Goal: Information Seeking & Learning: Learn about a topic

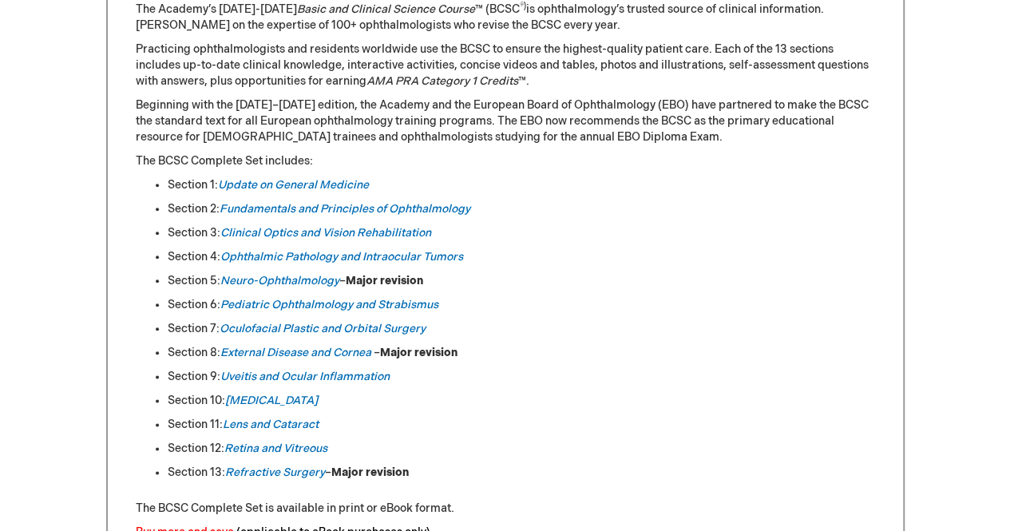
scroll to position [794, 0]
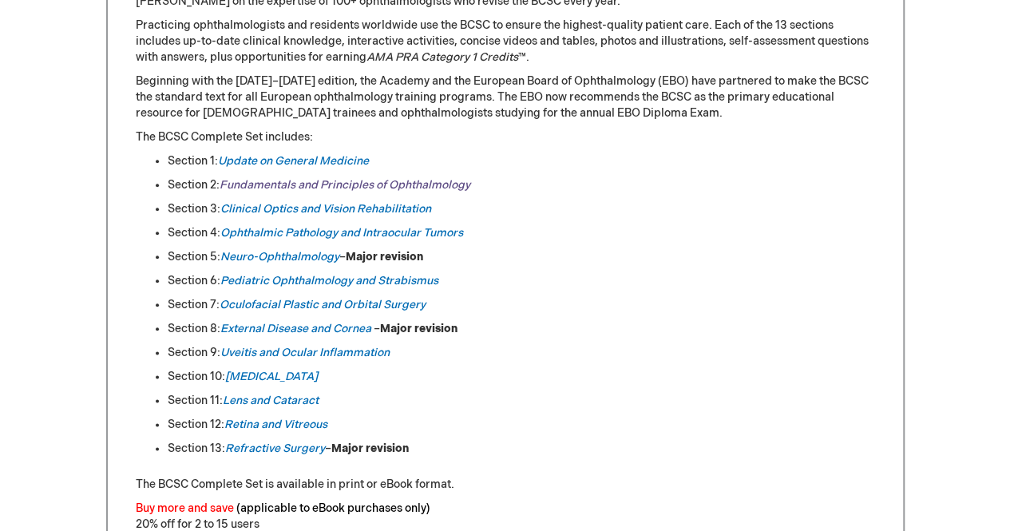
click at [359, 187] on link "Fundamentals and Principles of Ophthalmology" at bounding box center [345, 185] width 251 height 14
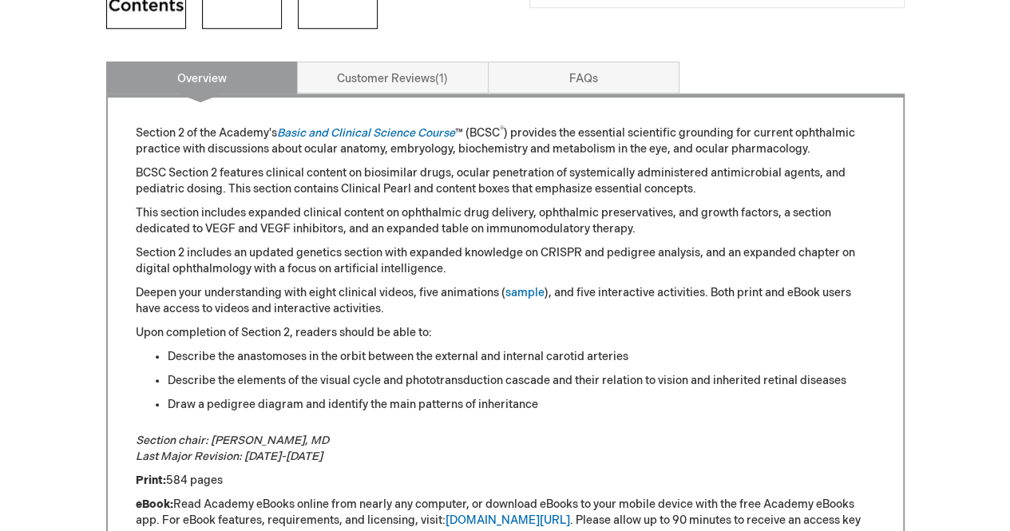
scroll to position [724, 0]
click at [391, 132] on link "Basic and Clinical Science Course" at bounding box center [366, 133] width 178 height 14
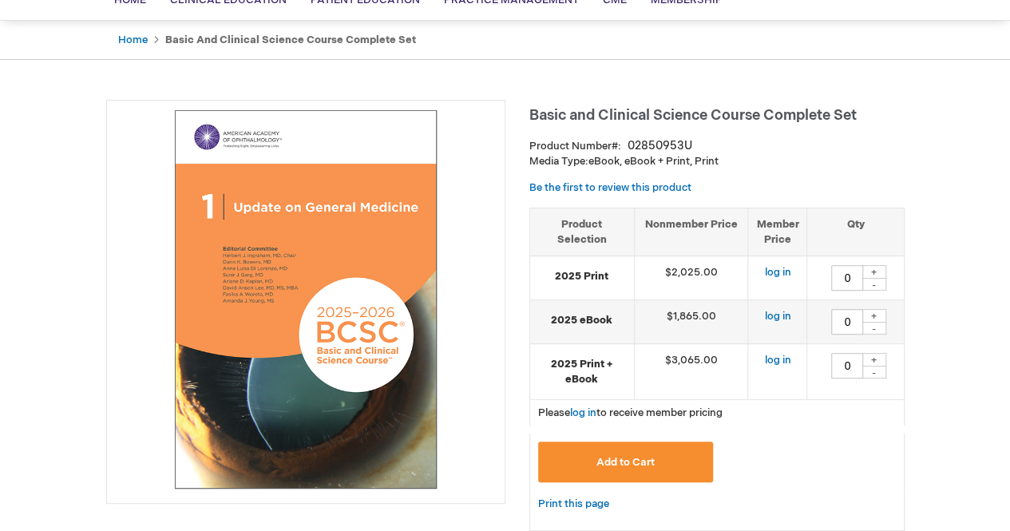
scroll to position [136, 0]
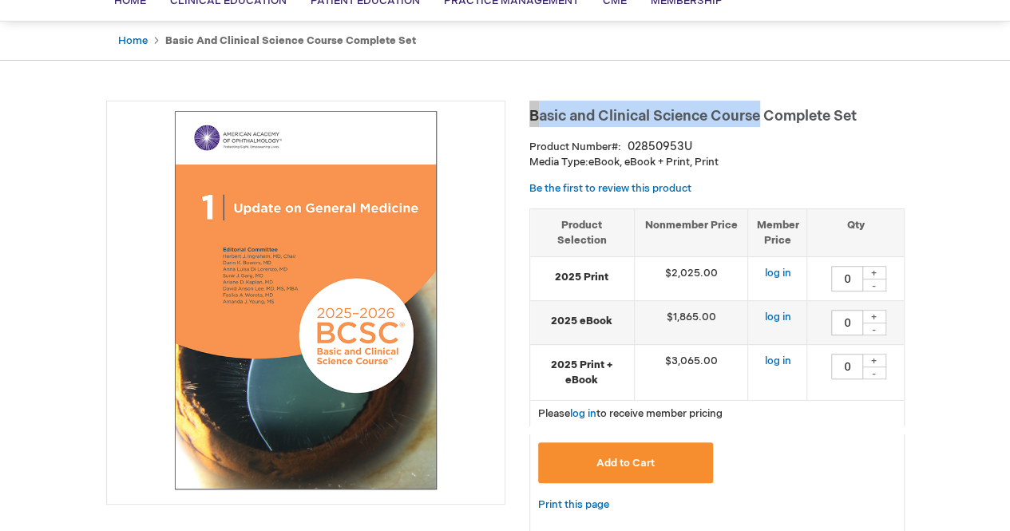
drag, startPoint x: 530, startPoint y: 114, endPoint x: 759, endPoint y: 114, distance: 229.2
click at [759, 114] on span "Basic and Clinical Science Course Complete Set" at bounding box center [692, 116] width 327 height 17
copy span "Basic and Clinical Science Course"
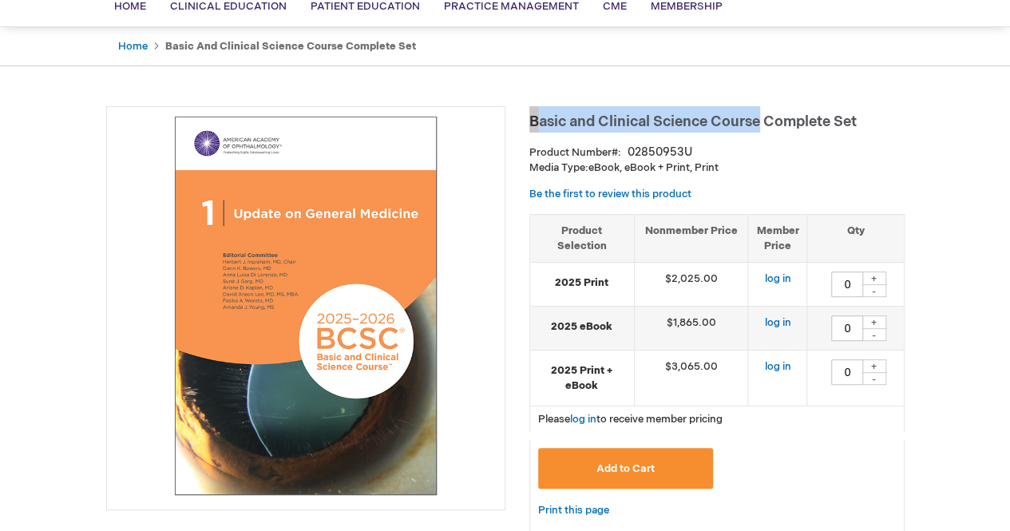
scroll to position [132, 0]
